Goal: Information Seeking & Learning: Learn about a topic

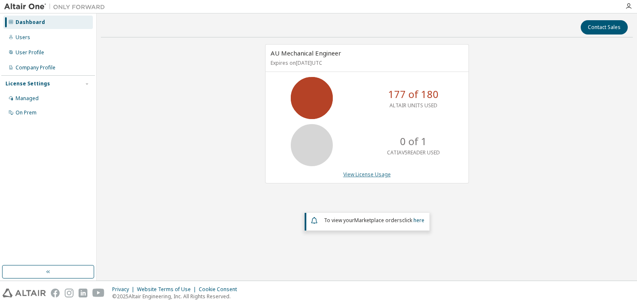
click at [360, 172] on link "View License Usage" at bounding box center [366, 174] width 47 height 7
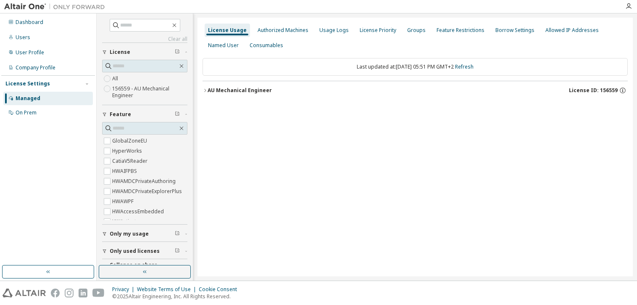
click at [213, 93] on div "AU Mechanical Engineer" at bounding box center [240, 90] width 64 height 7
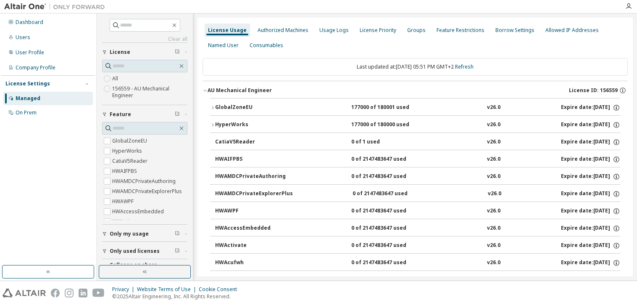
click at [219, 107] on div "GlobalZoneEU" at bounding box center [253, 108] width 76 height 8
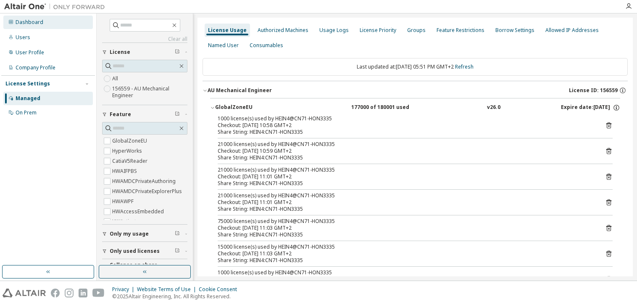
click at [31, 24] on div "Dashboard" at bounding box center [30, 22] width 28 height 7
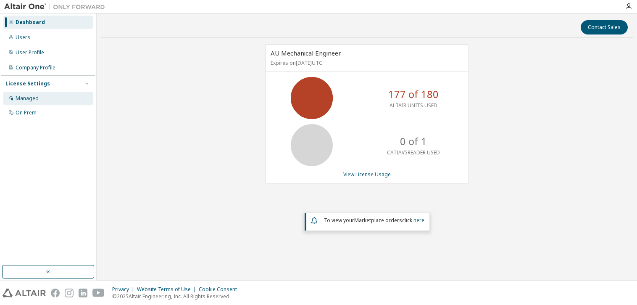
click at [25, 98] on div "Managed" at bounding box center [27, 98] width 23 height 7
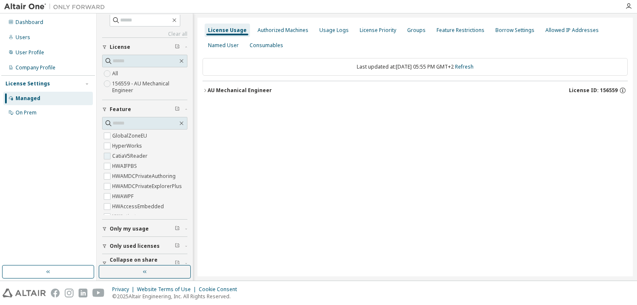
scroll to position [15, 0]
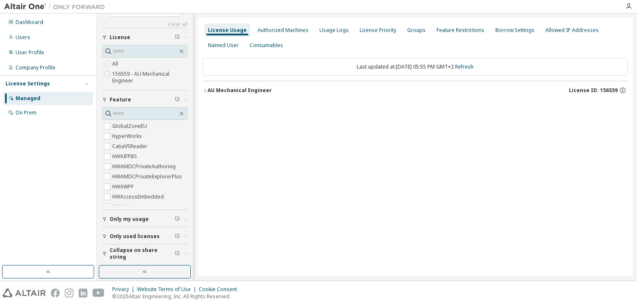
click at [153, 234] on span "Only used licenses" at bounding box center [135, 236] width 50 height 7
click at [204, 90] on icon "button" at bounding box center [205, 90] width 5 height 5
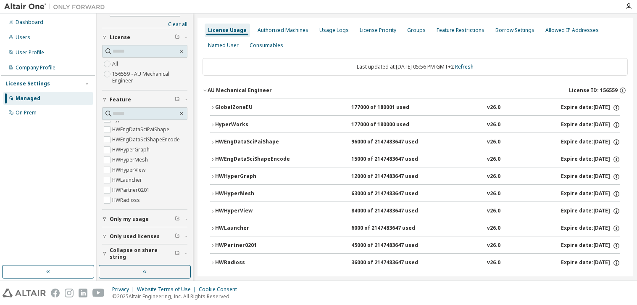
scroll to position [17, 0]
click at [209, 121] on div "GlobalZoneEU 177000 of 180001 used v26.0 Expire date: 2026-01-01 HyperWorks 177…" at bounding box center [415, 186] width 425 height 176
click at [213, 124] on icon "button" at bounding box center [212, 124] width 5 height 5
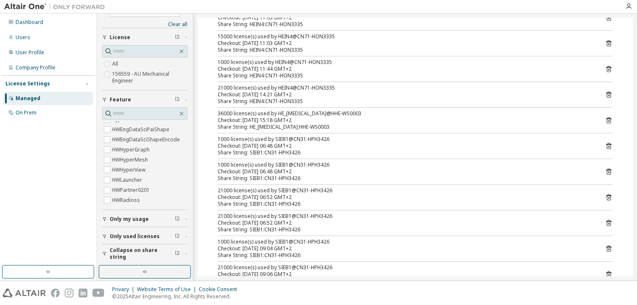
scroll to position [0, 0]
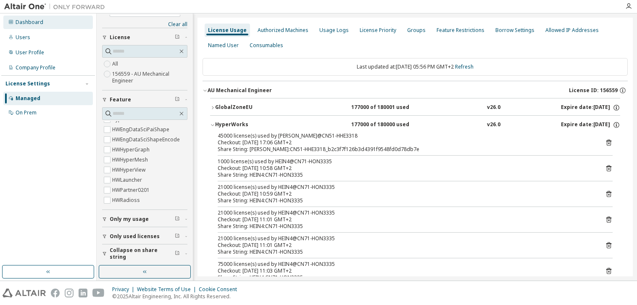
click at [20, 24] on div "Dashboard" at bounding box center [30, 22] width 28 height 7
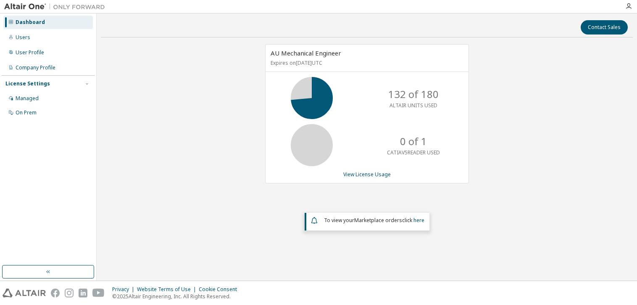
click at [19, 23] on div "Dashboard" at bounding box center [30, 22] width 29 height 7
click at [38, 23] on div "Dashboard" at bounding box center [30, 22] width 29 height 7
click at [24, 29] on div "Dashboard" at bounding box center [48, 22] width 90 height 13
click at [24, 32] on div "Users" at bounding box center [48, 37] width 90 height 13
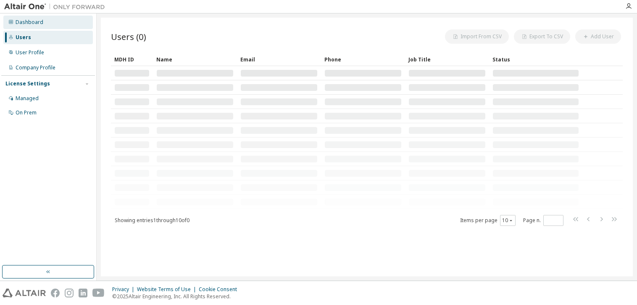
click at [32, 24] on div "Dashboard" at bounding box center [30, 22] width 28 height 7
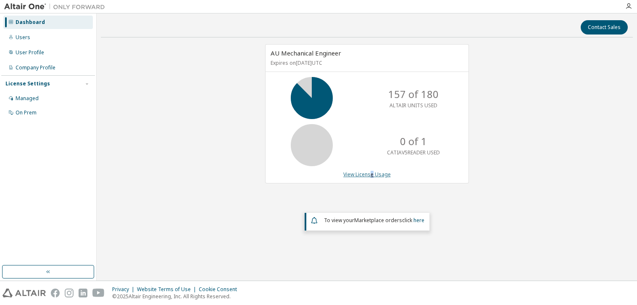
click at [372, 171] on link "View License Usage" at bounding box center [366, 174] width 47 height 7
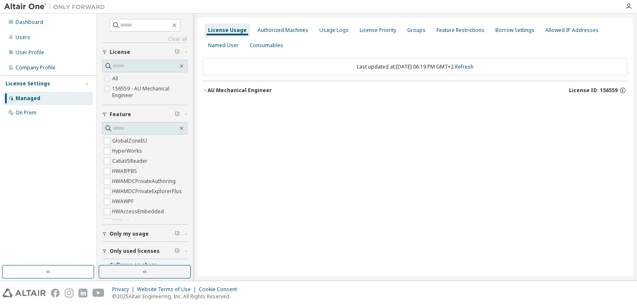
click at [206, 90] on icon "button" at bounding box center [205, 90] width 5 height 5
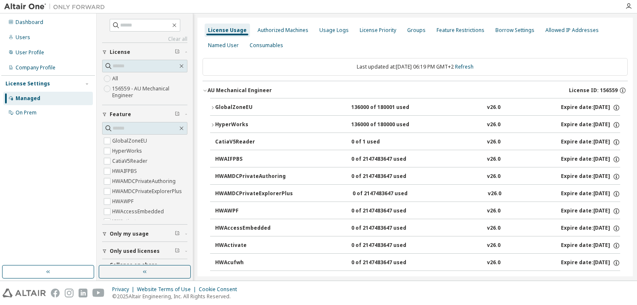
click at [211, 123] on icon "button" at bounding box center [212, 124] width 5 height 5
